Goal: Task Accomplishment & Management: Use online tool/utility

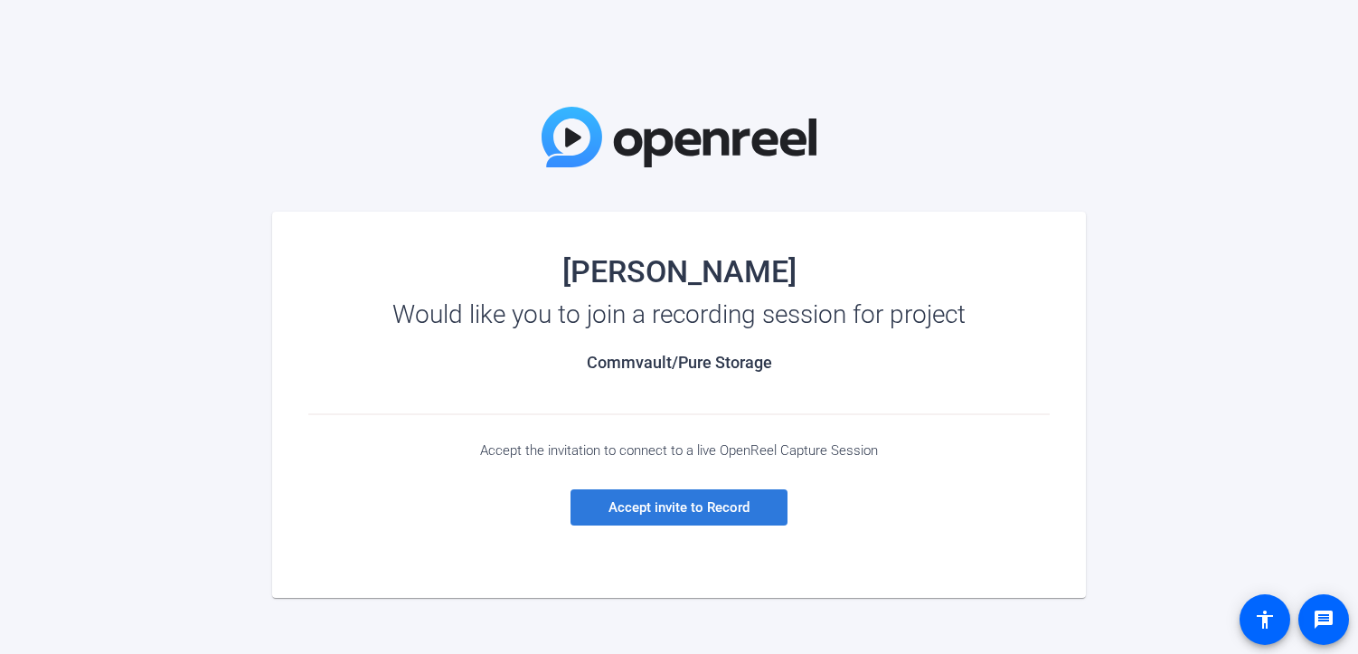
click at [679, 505] on span "Accept invite to Record" at bounding box center [678, 507] width 141 height 16
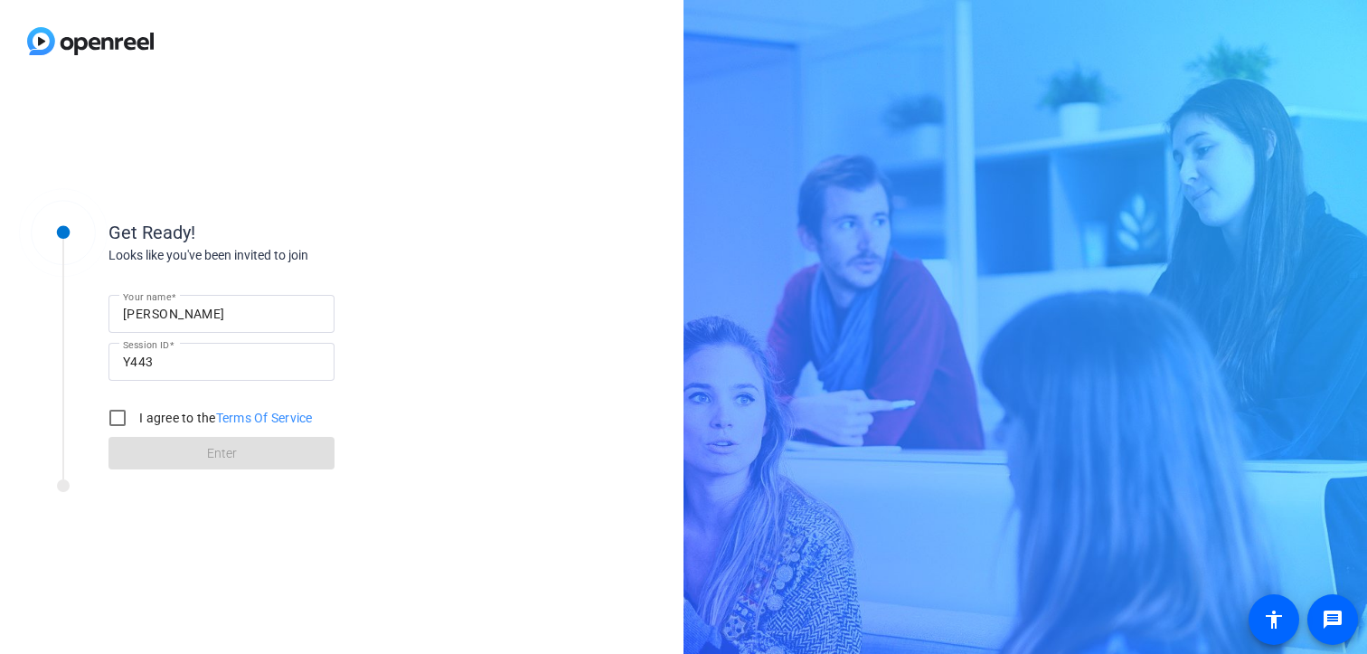
click at [164, 420] on label "I agree to the Terms Of Service" at bounding box center [224, 418] width 177 height 18
click at [136, 420] on input "I agree to the Terms Of Service" at bounding box center [117, 418] width 36 height 36
checkbox input "true"
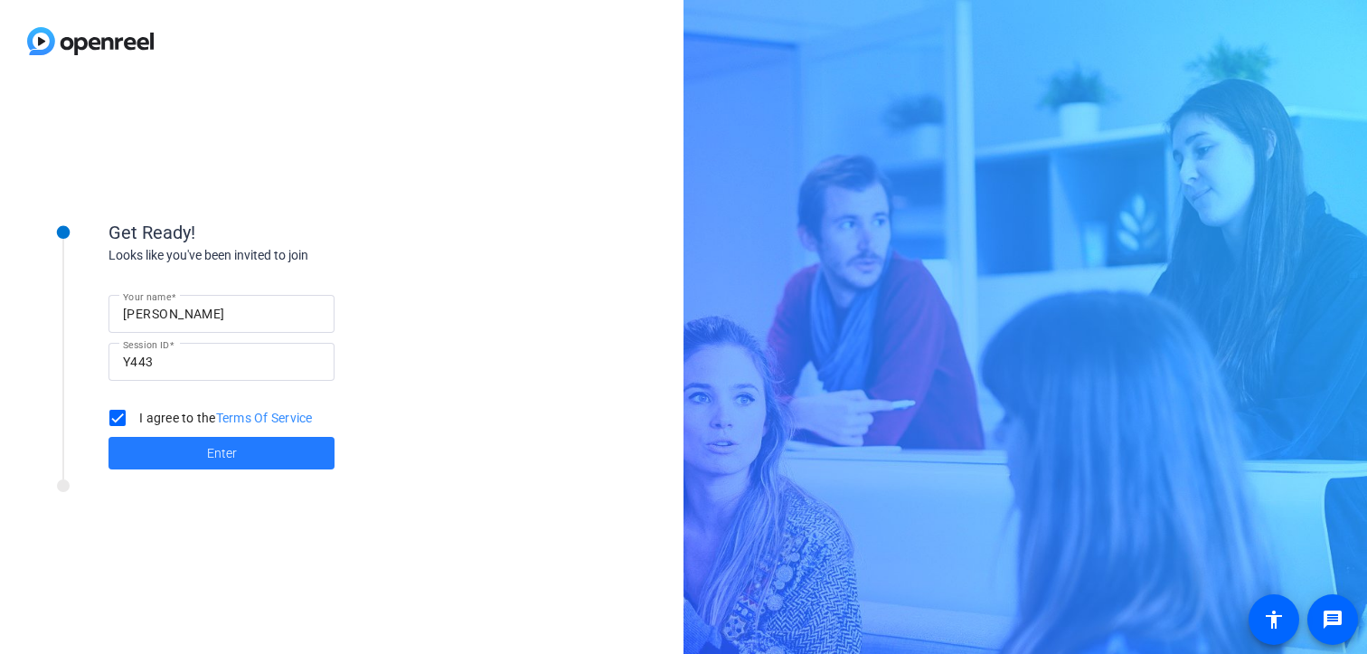
click at [182, 459] on span at bounding box center [221, 452] width 226 height 43
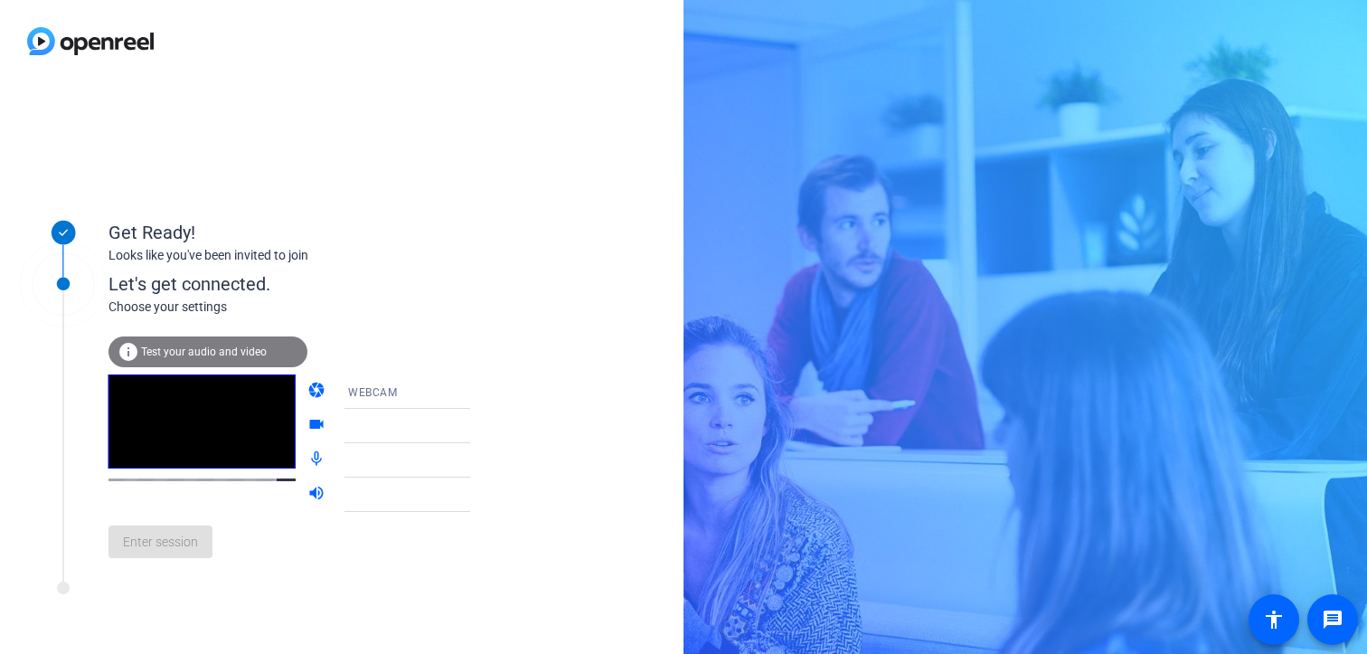
click at [395, 390] on div "WEBCAM" at bounding box center [415, 392] width 135 height 23
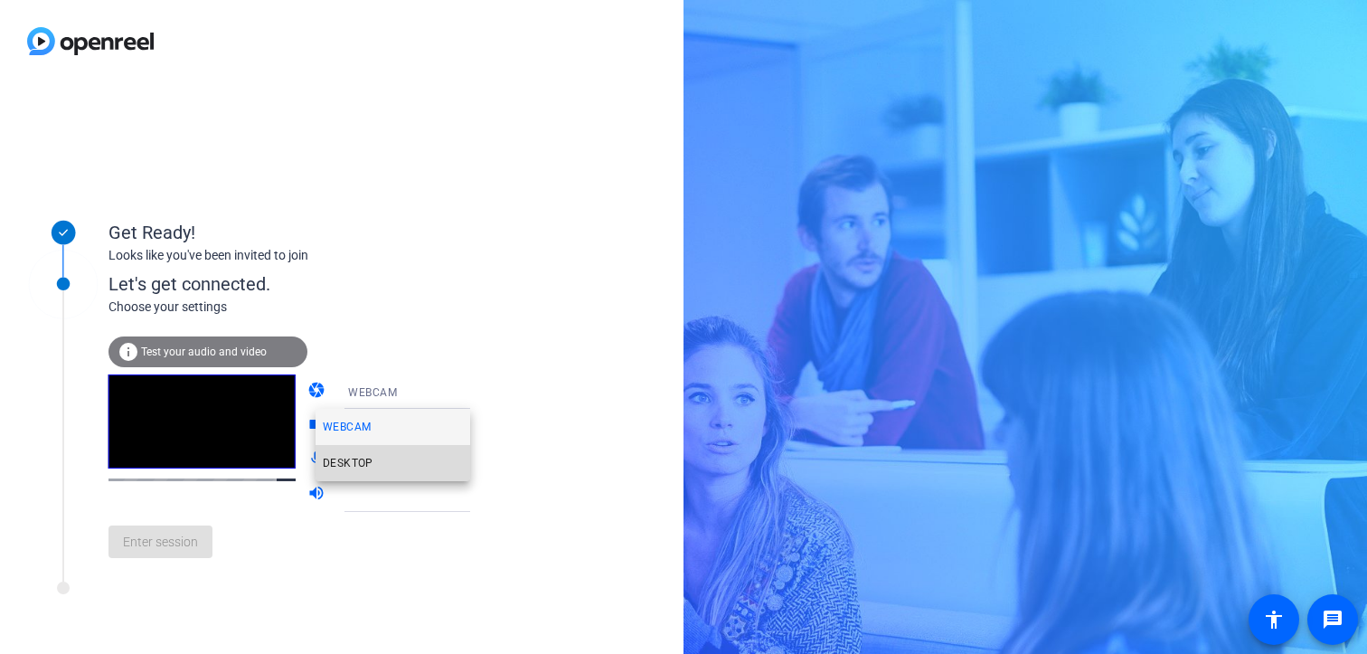
click at [373, 467] on mat-option "DESKTOP" at bounding box center [393, 463] width 155 height 36
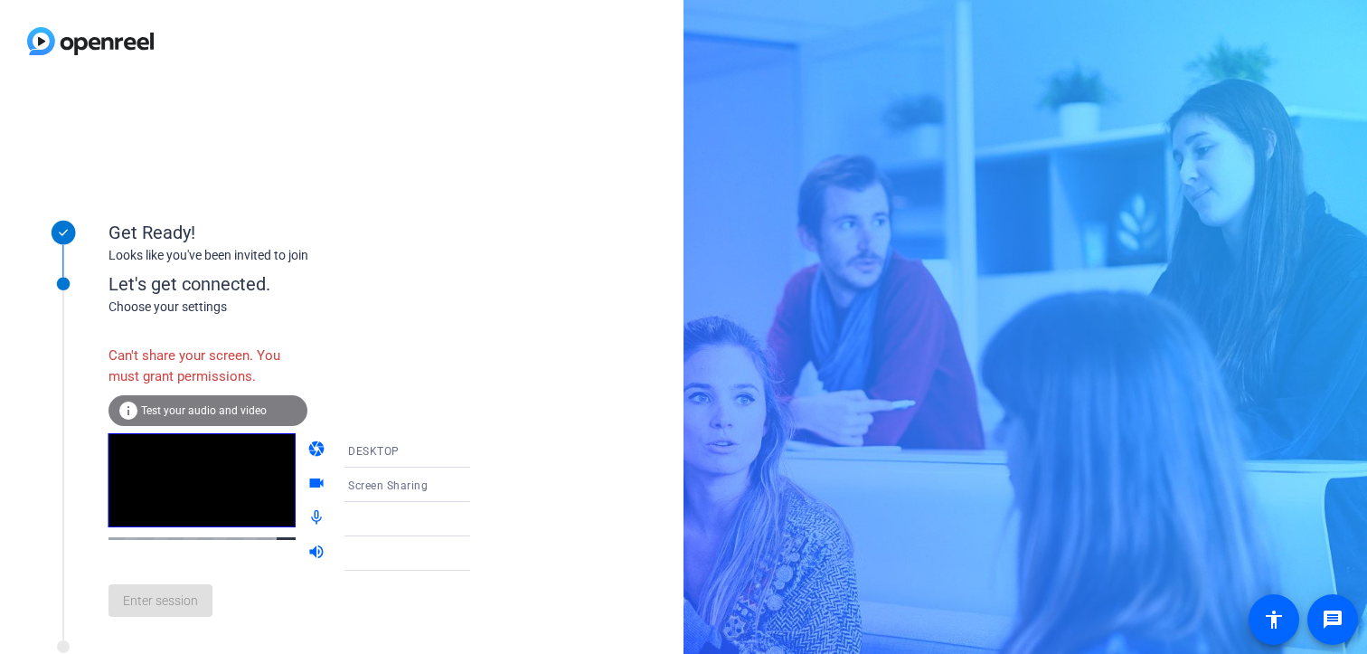
click at [430, 453] on div "DESKTOP" at bounding box center [415, 450] width 135 height 23
click at [404, 483] on mat-option "WEBCAM" at bounding box center [393, 485] width 155 height 36
click at [382, 485] on div at bounding box center [415, 485] width 135 height 22
click at [477, 486] on icon at bounding box center [488, 485] width 22 height 22
click at [477, 483] on icon at bounding box center [488, 485] width 22 height 22
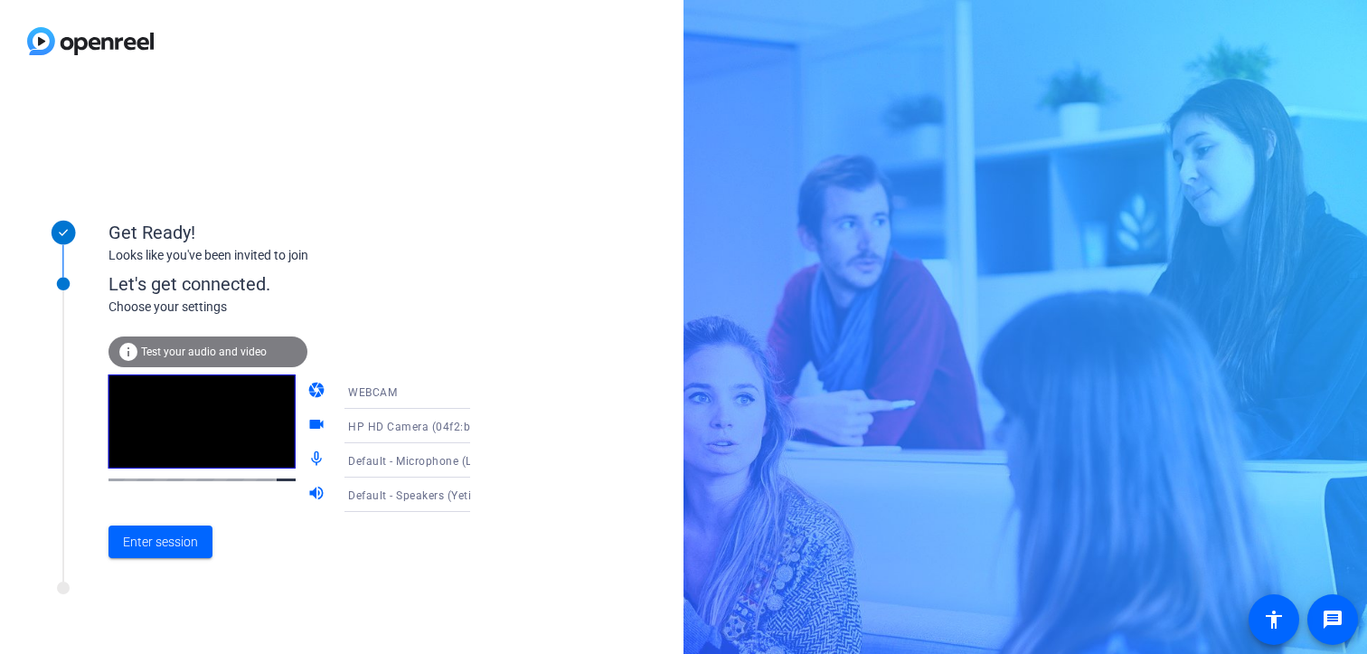
click at [463, 426] on div "HP HD Camera (04f2:b6bf)" at bounding box center [420, 426] width 173 height 34
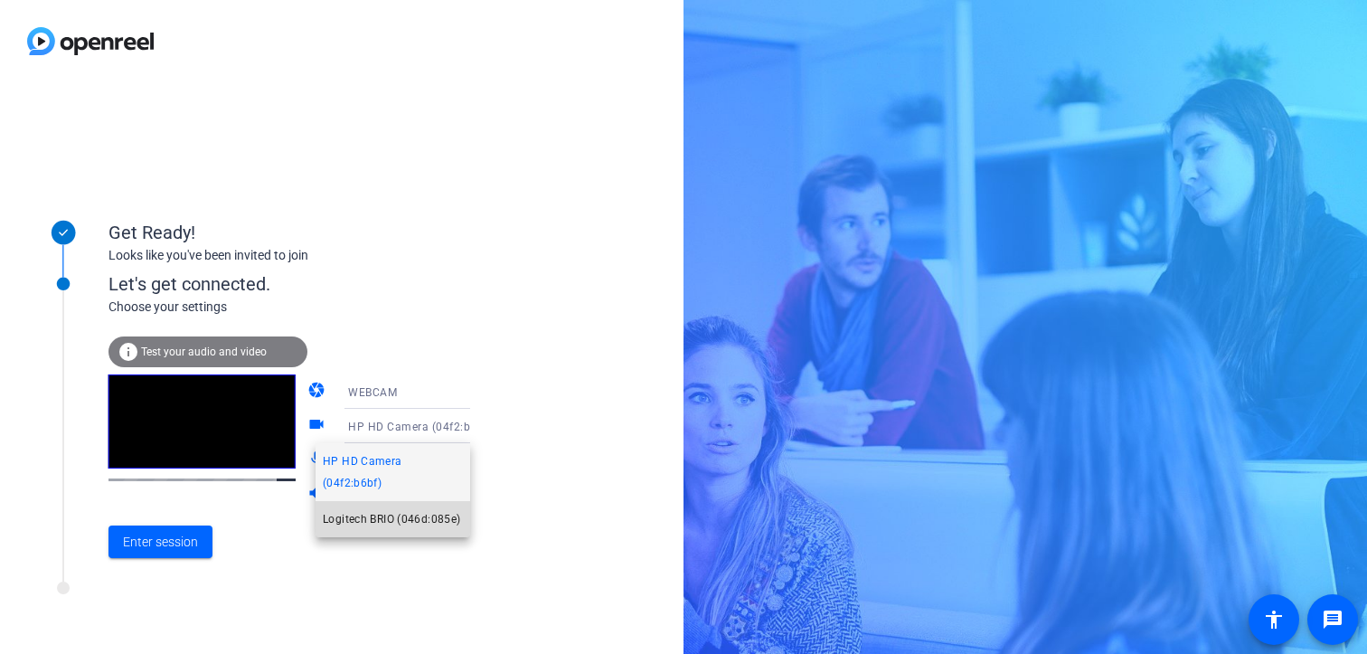
click at [437, 508] on span "Logitech BRIO (046d:085e)" at bounding box center [391, 519] width 137 height 22
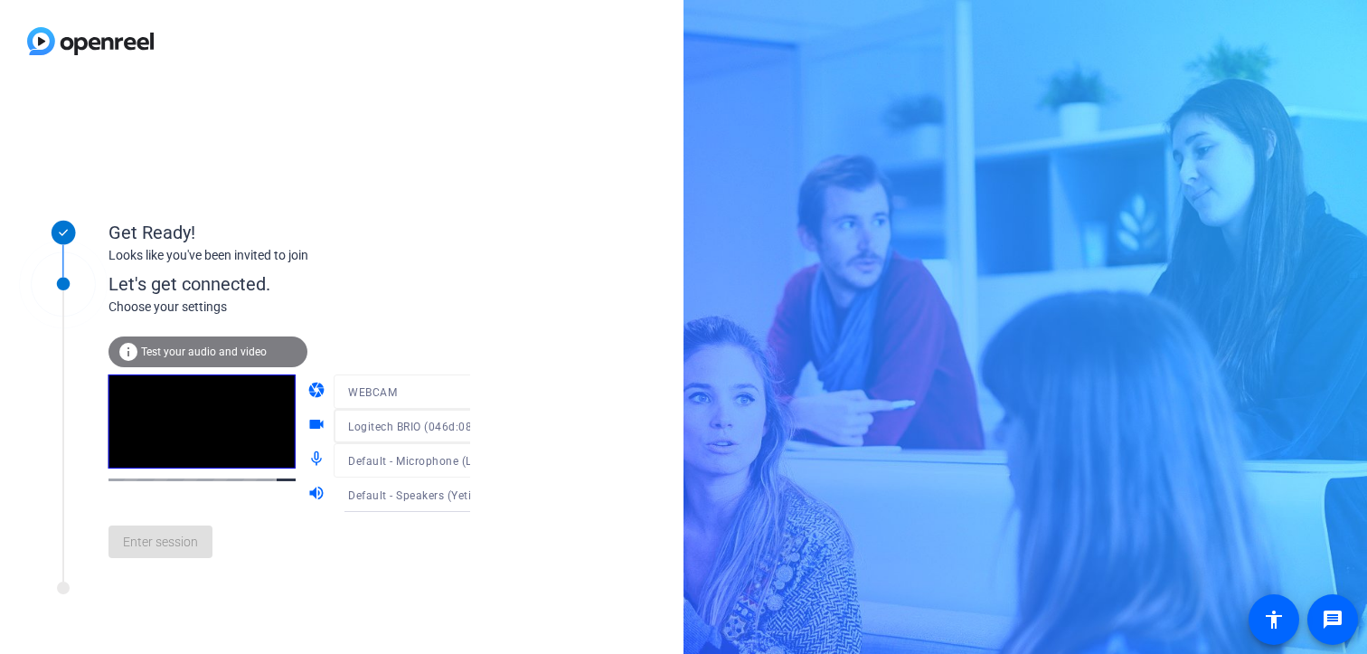
click at [416, 457] on div at bounding box center [420, 453] width 173 height 20
click at [416, 457] on span "Default - Microphone (Logitech BRIO) (046d:085e)" at bounding box center [479, 460] width 262 height 14
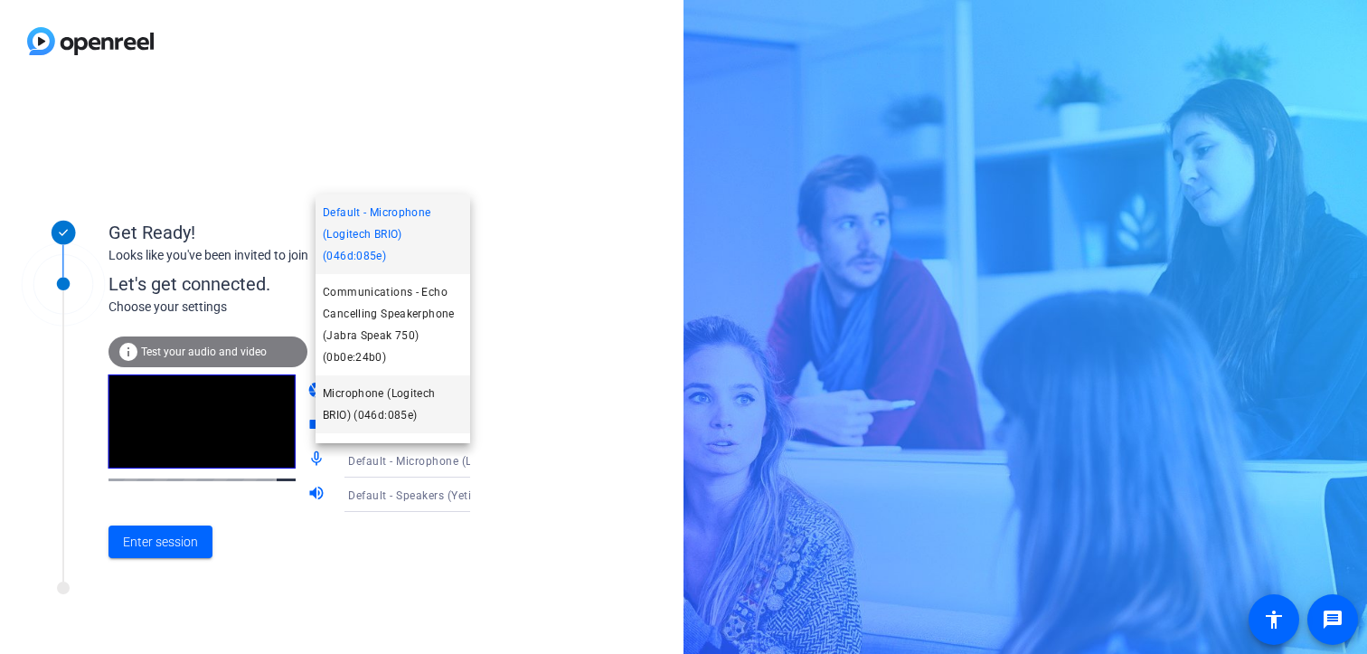
click at [387, 410] on span "Microphone (Logitech BRIO) (046d:085e)" at bounding box center [393, 403] width 140 height 43
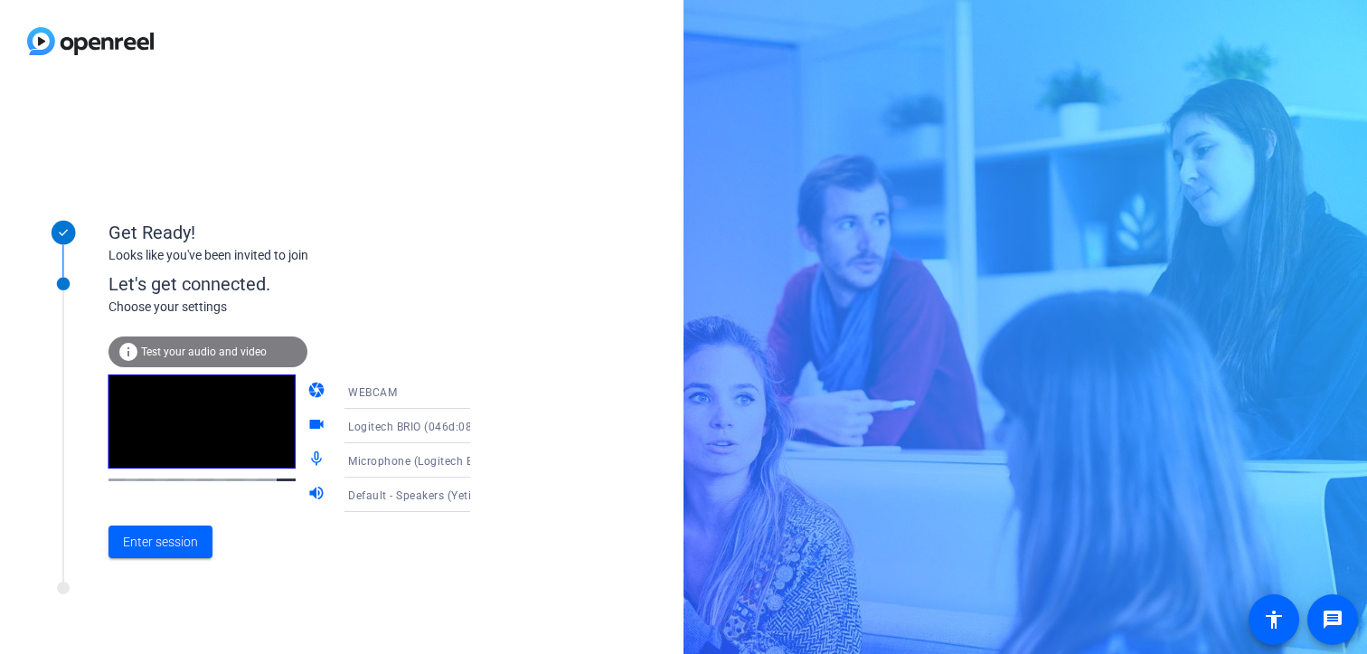
click at [377, 494] on span "Default - Speakers (Yeti Stereo Microphone) (046d:0ab7)" at bounding box center [497, 494] width 298 height 14
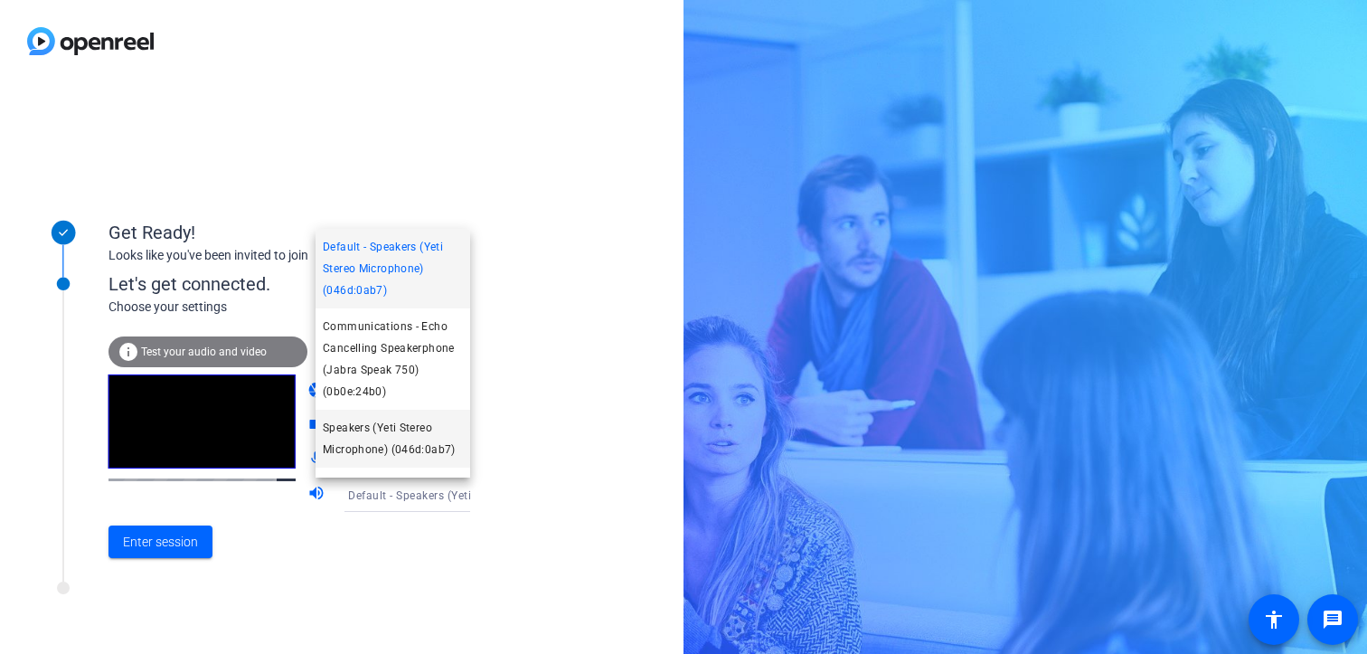
click at [373, 431] on span "Speakers (Yeti Stereo Microphone) (046d:0ab7)" at bounding box center [393, 438] width 140 height 43
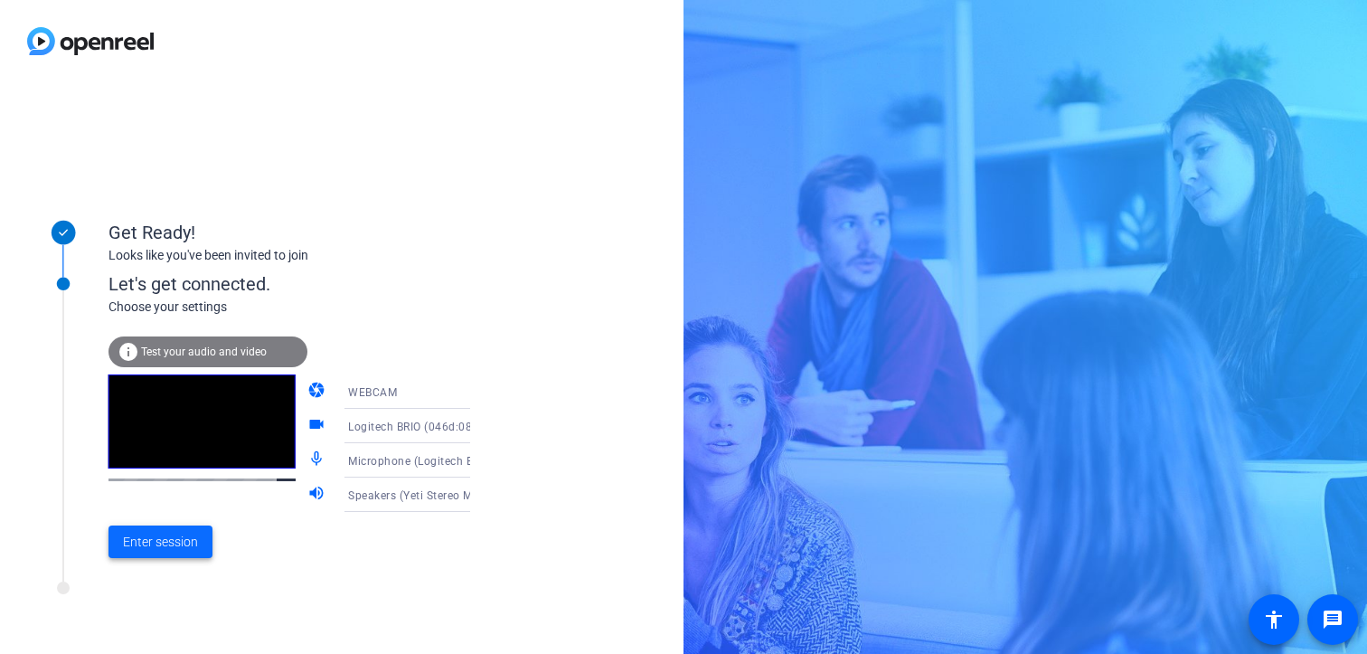
click at [161, 542] on span "Enter session" at bounding box center [160, 542] width 75 height 19
